Goal: Use online tool/utility: Utilize a website feature to perform a specific function

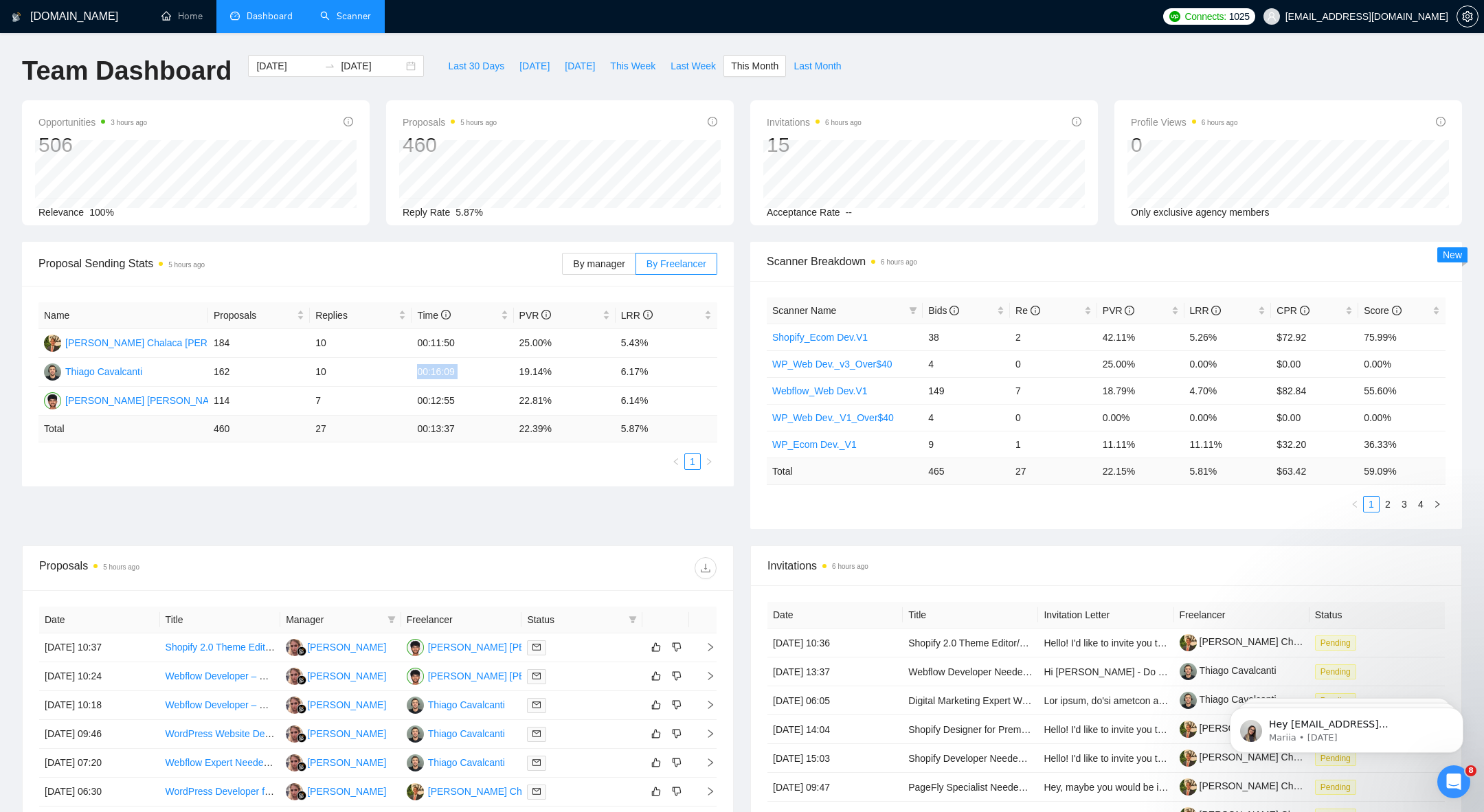
click at [335, 12] on link "Scanner" at bounding box center [345, 16] width 51 height 12
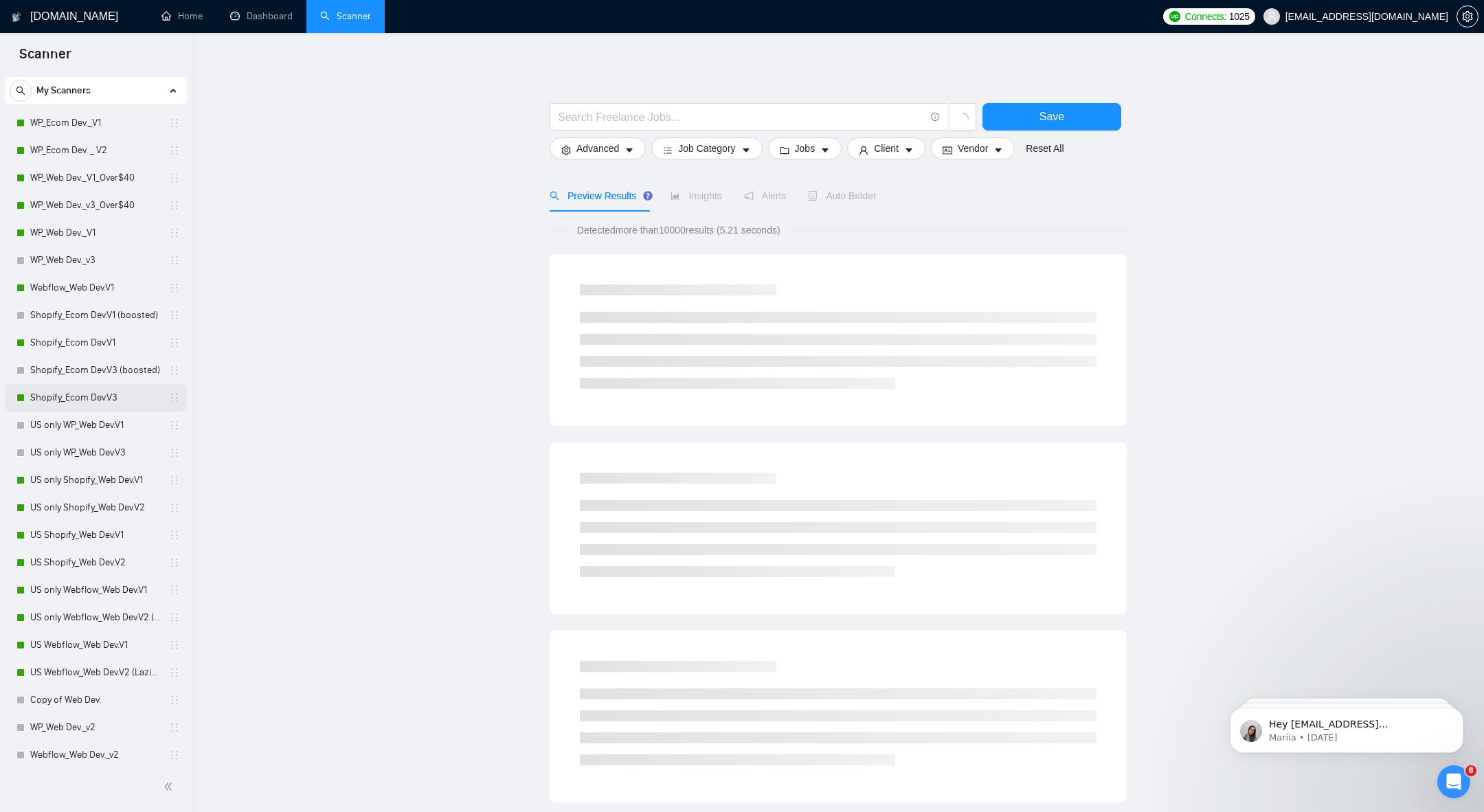
scroll to position [33, 0]
click at [79, 344] on link "Shopify_Ecom Dev.V1" at bounding box center [95, 342] width 130 height 27
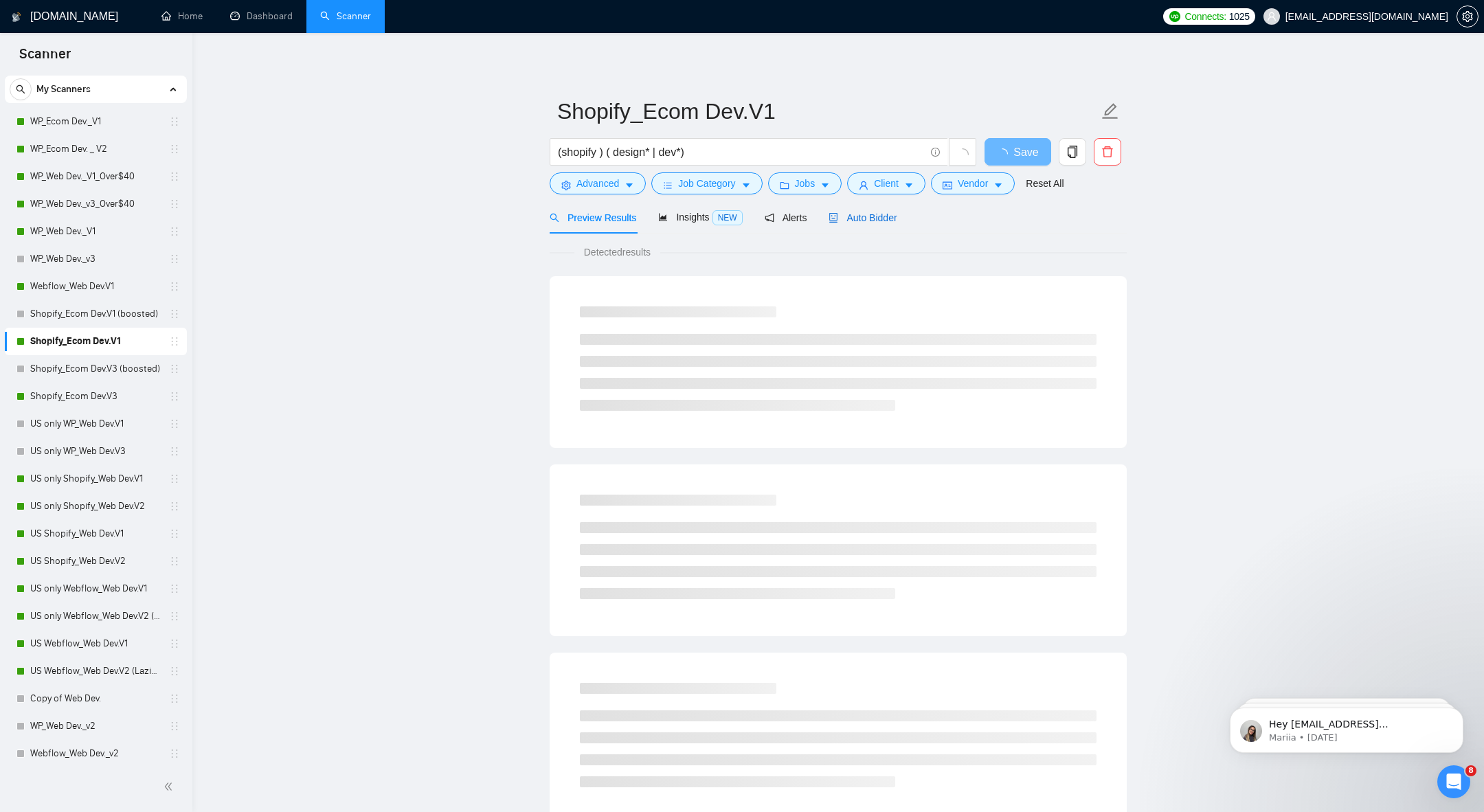
click at [889, 221] on span "Auto Bidder" at bounding box center [863, 218] width 68 height 11
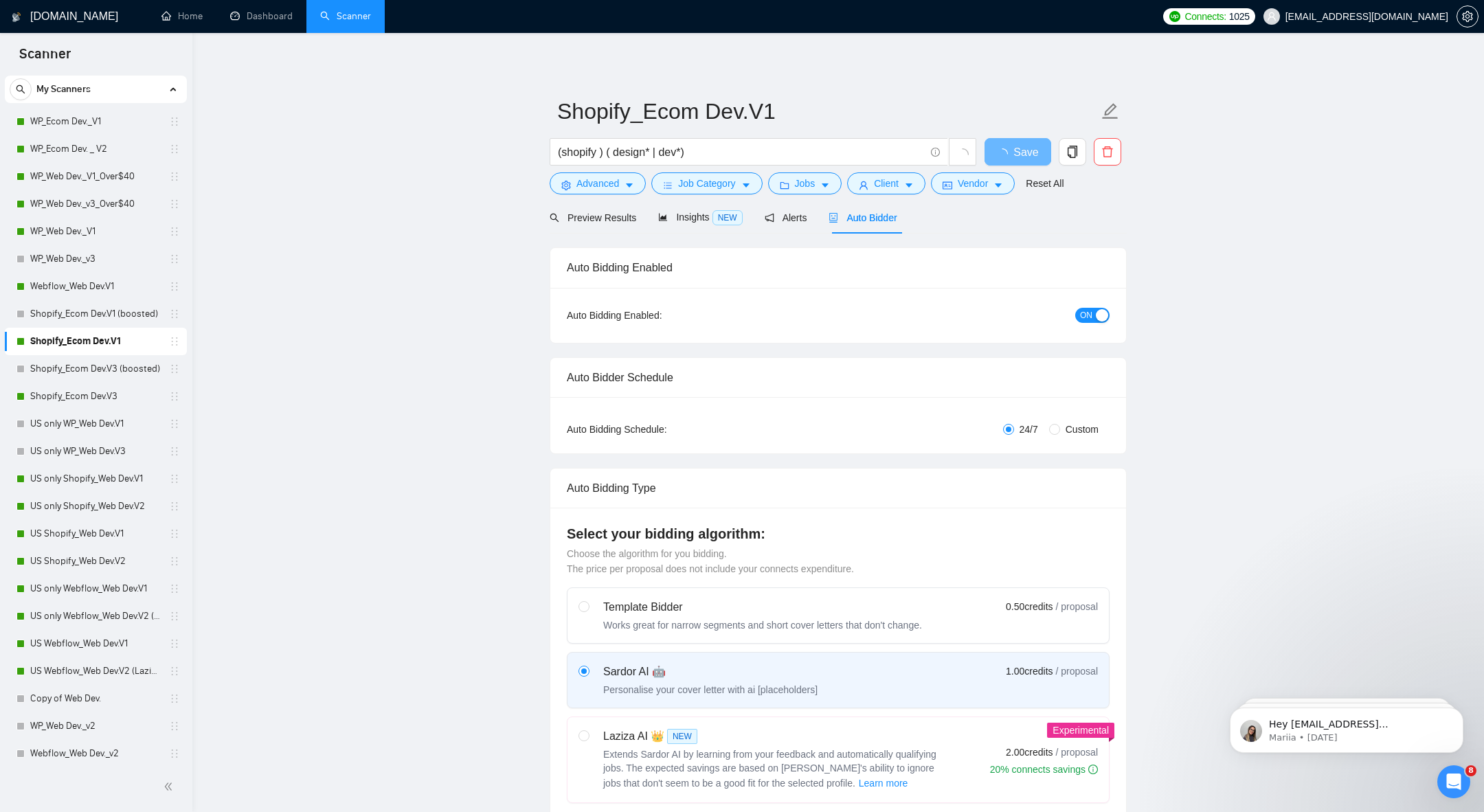
radio input "false"
radio input "true"
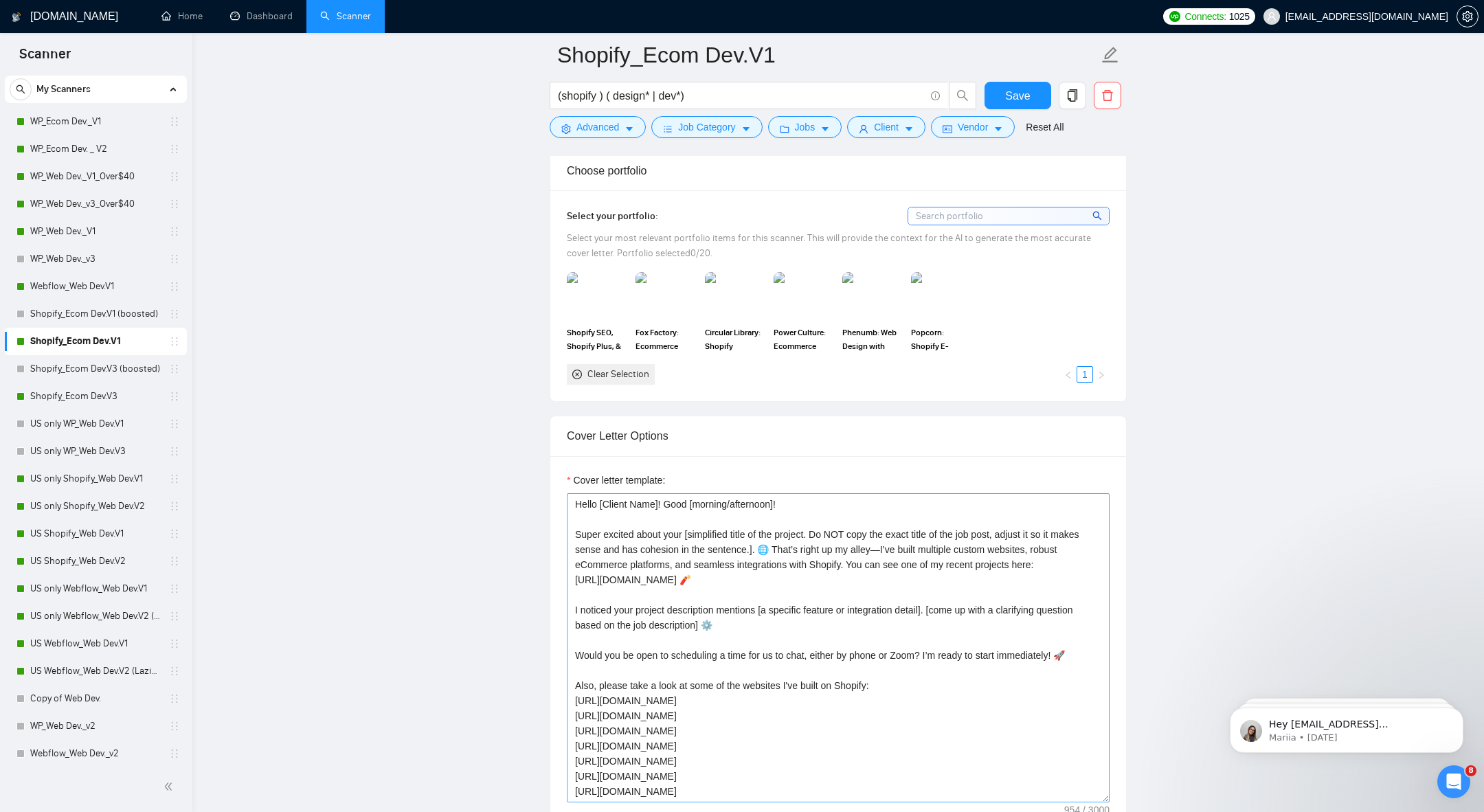
scroll to position [1404, 0]
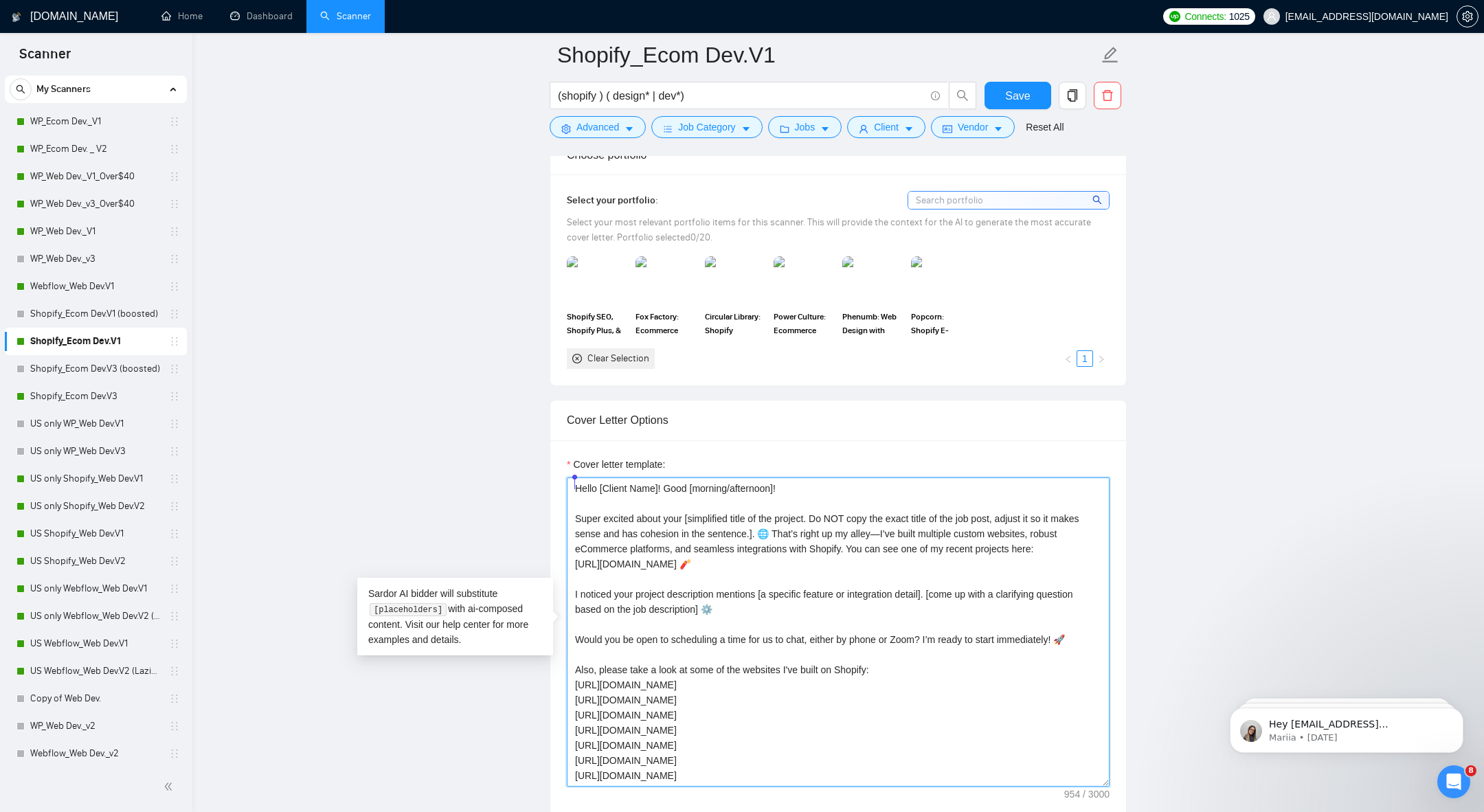
drag, startPoint x: 577, startPoint y: 483, endPoint x: 759, endPoint y: 782, distance: 350.0
click at [759, 782] on div "Cover letter template: Hello [Client Name]! Good [morning/afternoon]! Super exc…" at bounding box center [838, 630] width 576 height 379
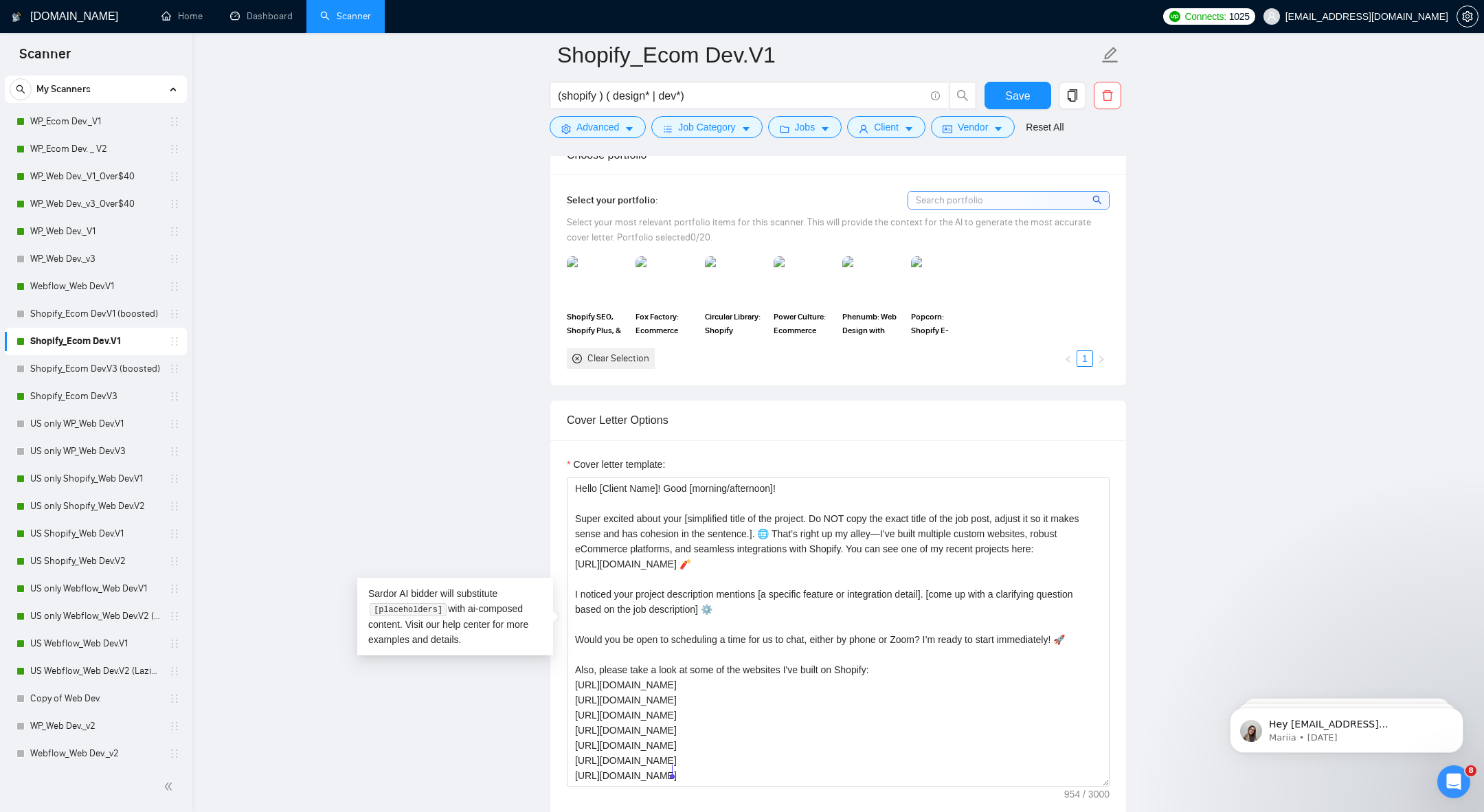
click at [759, 782] on div "Cover letter template: Hello [Client Name]! Good [morning/afternoon]! Super exc…" at bounding box center [838, 630] width 576 height 379
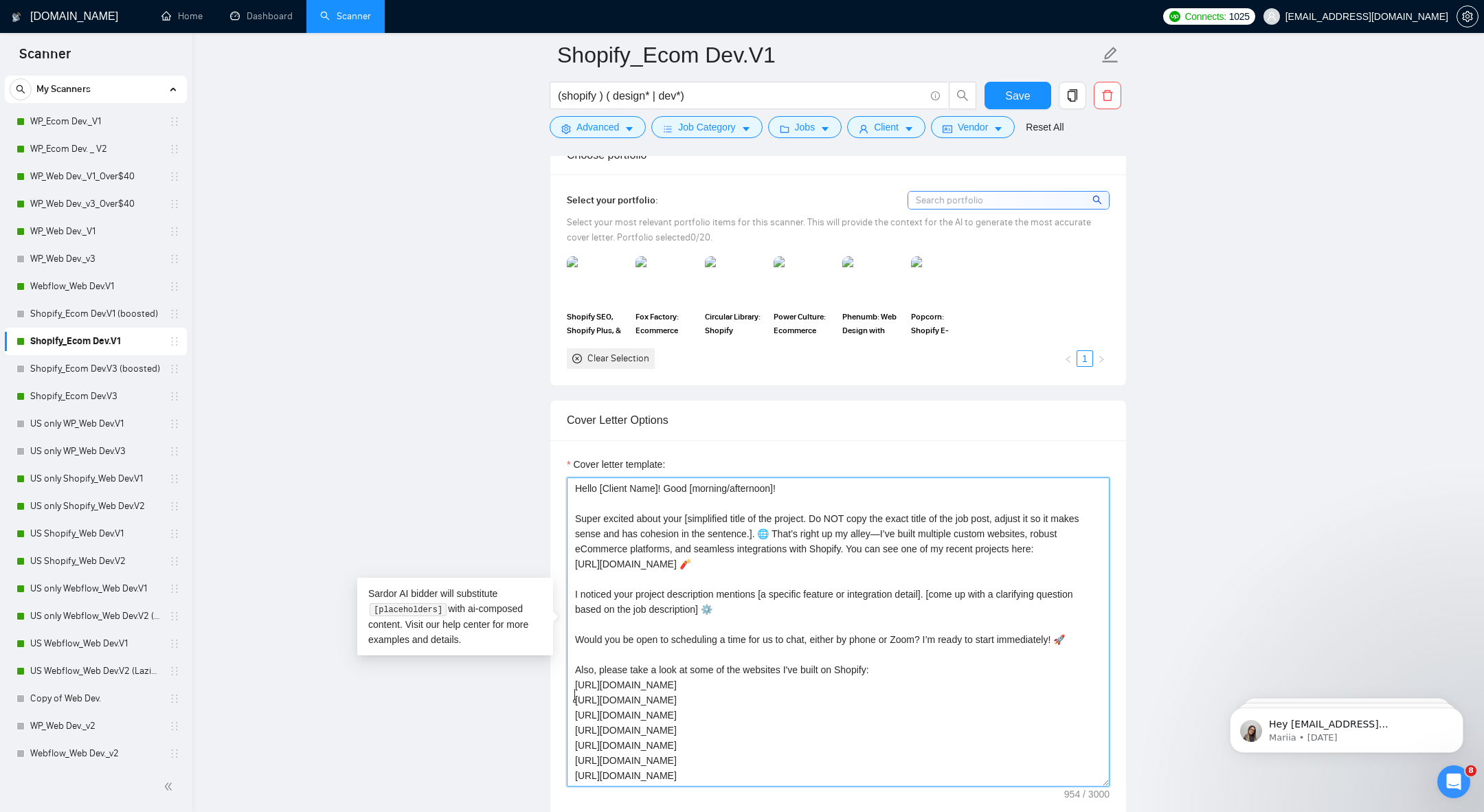
drag, startPoint x: 693, startPoint y: 762, endPoint x: 567, endPoint y: 700, distance: 140.4
click at [567, 700] on textarea "Hello [Client Name]! Good [morning/afternoon]! Super excited about your [simpli…" at bounding box center [837, 632] width 543 height 309
drag, startPoint x: 687, startPoint y: 770, endPoint x: 566, endPoint y: 686, distance: 147.3
click at [565, 684] on div "Cover letter template: Hello [Client Name]! Good [morning/afternoon]! Super exc…" at bounding box center [838, 630] width 576 height 379
